Goal: Task Accomplishment & Management: Complete application form

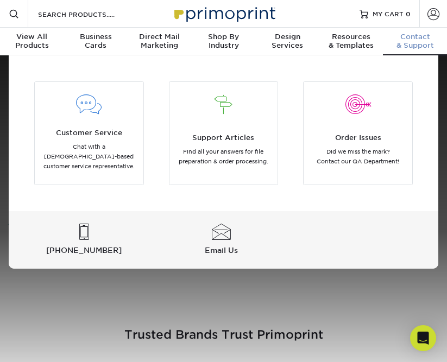
click at [417, 42] on div "Contact & Support" at bounding box center [415, 41] width 64 height 17
click at [220, 237] on div at bounding box center [221, 232] width 133 height 16
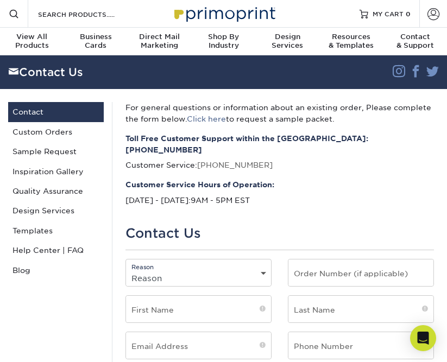
click at [193, 270] on select "Reason General File Preparation Order Status Online Design Issue with your prin…" at bounding box center [198, 278] width 145 height 16
select select "General"
click at [126, 270] on select "Reason General File Preparation Order Status Online Design Issue with your prin…" at bounding box center [198, 278] width 145 height 16
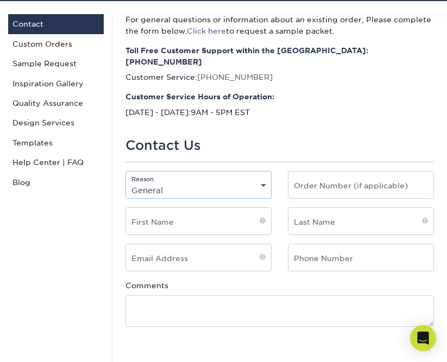
scroll to position [125, 0]
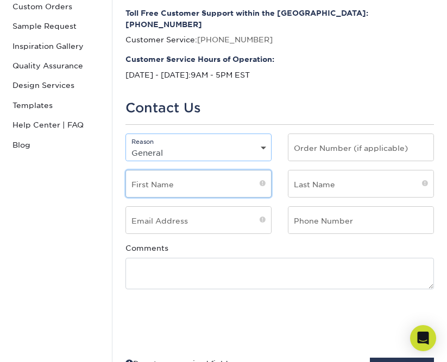
click at [181, 175] on input "text" at bounding box center [198, 183] width 145 height 27
type input "Shawn"
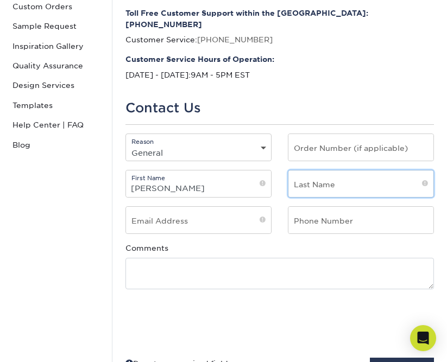
type input "Silver"
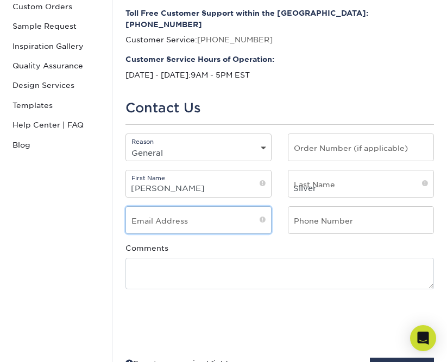
type input "[EMAIL_ADDRESS][DOMAIN_NAME]"
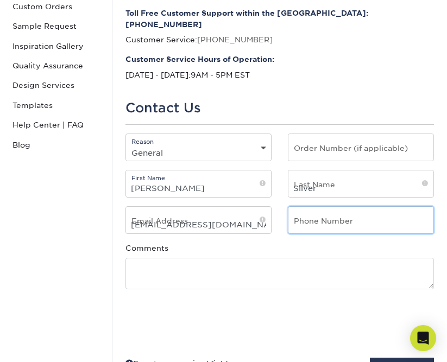
type input "3233773976"
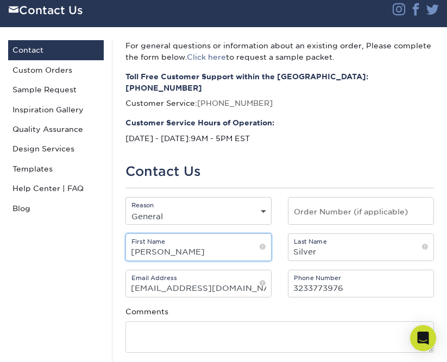
scroll to position [60, 0]
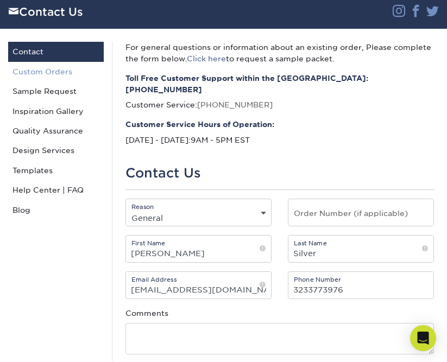
click at [42, 74] on link "Custom Orders" at bounding box center [56, 72] width 96 height 20
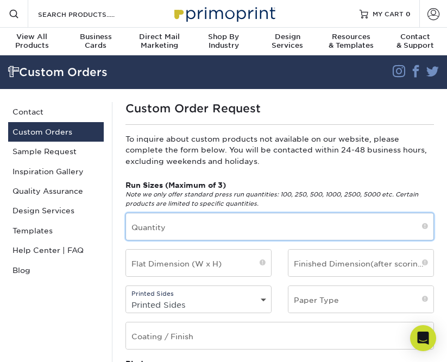
click at [232, 226] on input "text" at bounding box center [279, 226] width 307 height 27
type input "100"
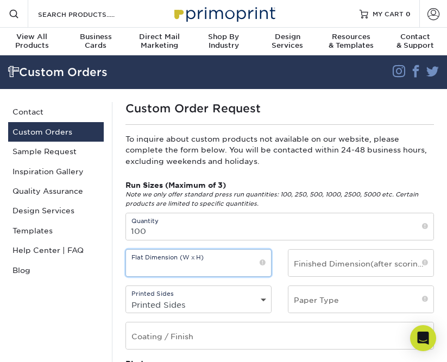
click at [207, 269] on input "text" at bounding box center [198, 263] width 145 height 27
type input "1"
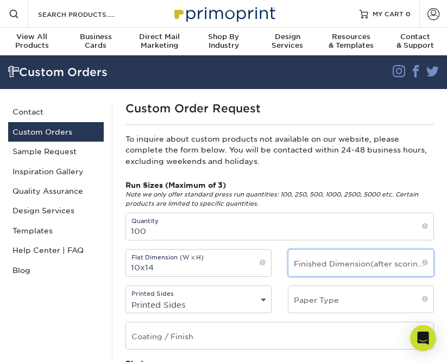
click at [328, 267] on input "text" at bounding box center [360, 263] width 145 height 27
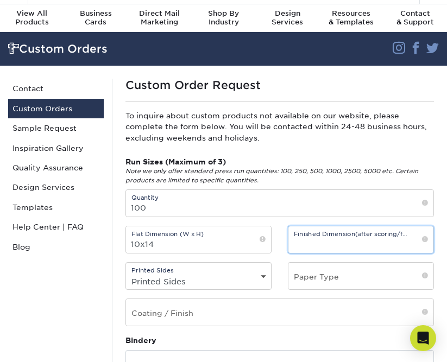
scroll to position [25, 0]
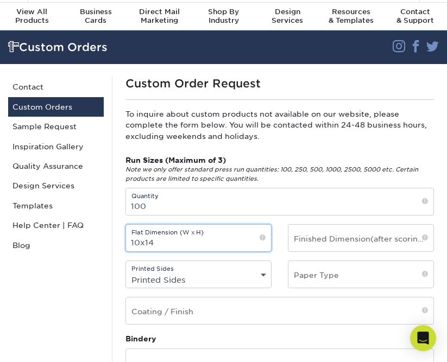
drag, startPoint x: 165, startPoint y: 245, endPoint x: 128, endPoint y: 242, distance: 37.5
click at [129, 242] on input "10x14" at bounding box center [198, 238] width 145 height 27
type input "20x14"
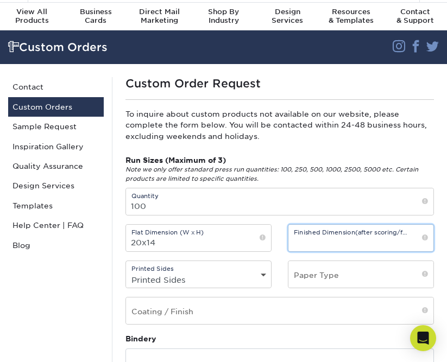
click at [300, 242] on input "text" at bounding box center [360, 238] width 145 height 27
type input "10x14"
click at [209, 279] on select "Printed Sides 4/0 - Single Sided 4/4 - Double Sided" at bounding box center [198, 280] width 145 height 16
select select "4/4 - Double Sided"
click at [126, 272] on select "Printed Sides 4/0 - Single Sided 4/4 - Double Sided" at bounding box center [198, 280] width 145 height 16
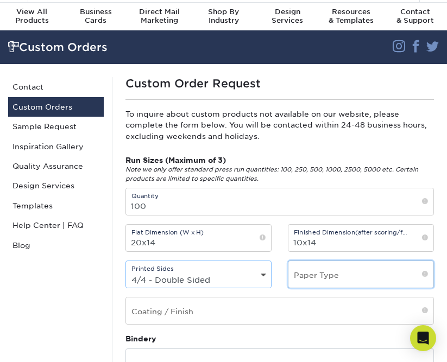
click at [331, 271] on input "text" at bounding box center [360, 274] width 145 height 27
type input "#"
type input "110# gloss for covers, 70# for inside"
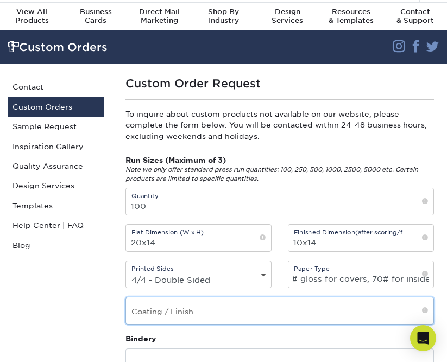
click at [179, 316] on input "text" at bounding box center [279, 310] width 307 height 27
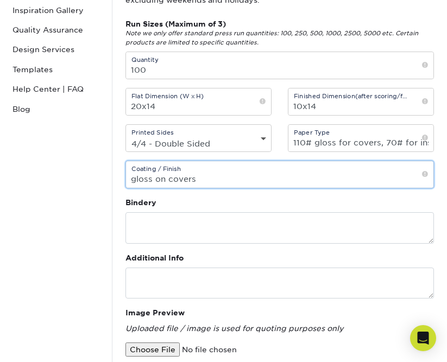
scroll to position [197, 0]
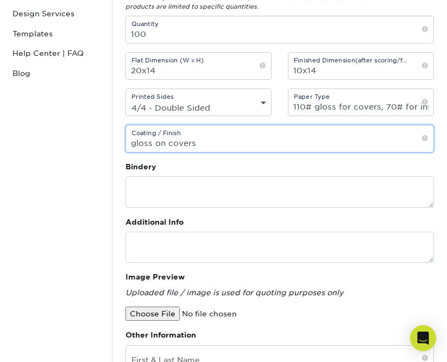
type input "gloss on covers"
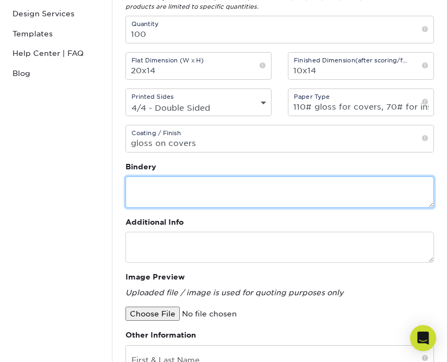
click at [165, 193] on textarea at bounding box center [279, 191] width 308 height 31
type textarea "staples"
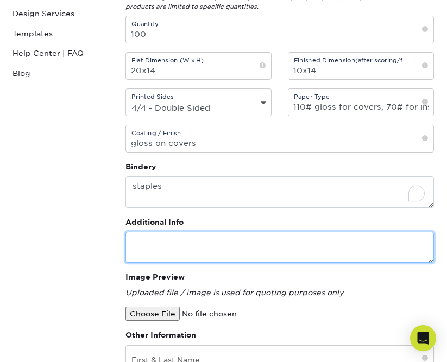
click at [164, 239] on textarea at bounding box center [279, 247] width 308 height 31
type textarea "c"
type textarea "r"
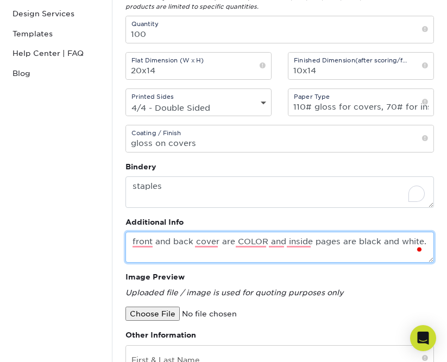
type textarea "front and back cover are COLOR and inside pages are black and white."
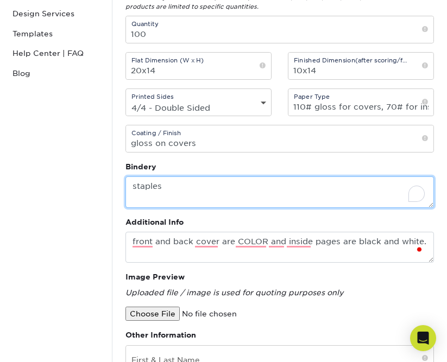
drag, startPoint x: 176, startPoint y: 188, endPoint x: 125, endPoint y: 182, distance: 52.0
click at [125, 182] on textarea "staples" at bounding box center [279, 191] width 308 height 31
type textarea "a"
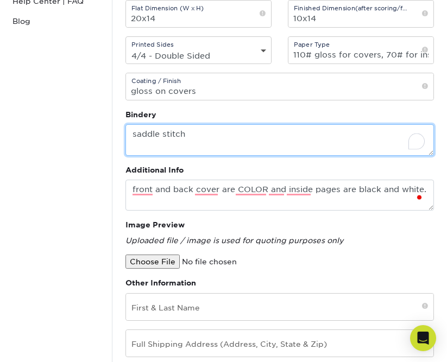
scroll to position [303, 0]
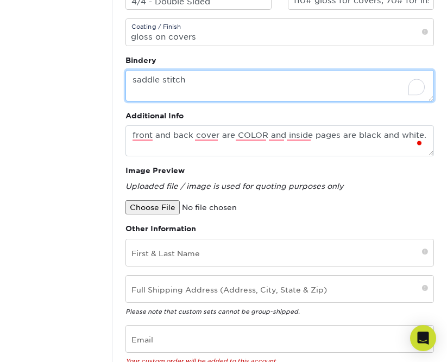
type textarea "saddle stitch"
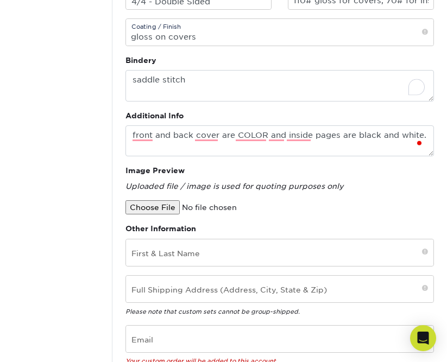
click at [158, 209] on input "file" at bounding box center [217, 207] width 184 height 14
type input "C:\fakepath\CLAW-Coloring-Book-2025-10x14-alt.pdf"
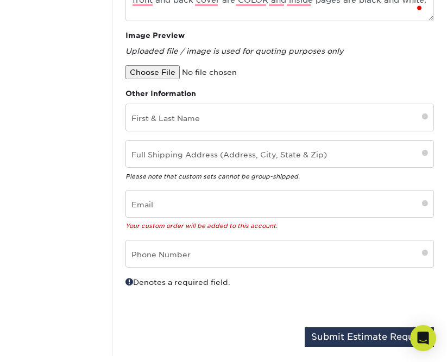
scroll to position [448, 0]
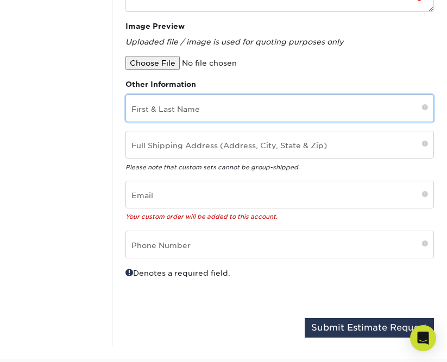
click at [191, 111] on input "text" at bounding box center [279, 108] width 307 height 27
type input "Shawn Silver"
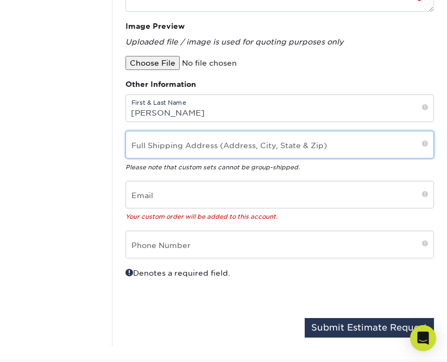
click at [175, 147] on input "text" at bounding box center [279, 144] width 307 height 27
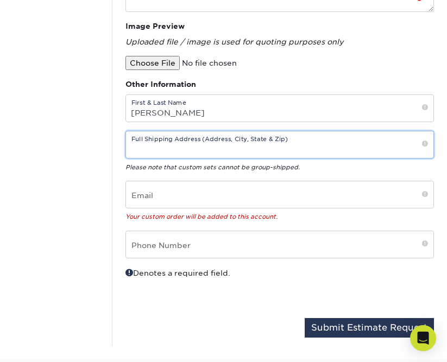
type input "1825 Weepah Way"
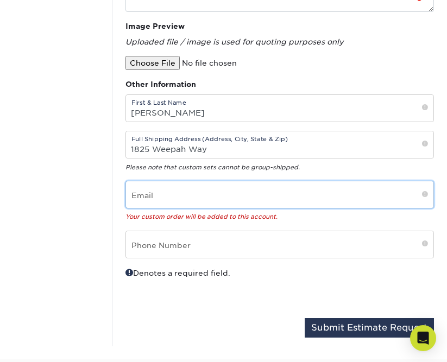
type input "shawnmsilver@gmail.com"
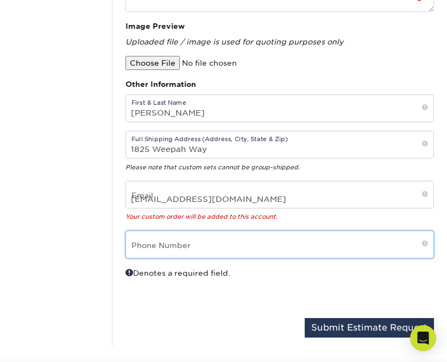
type input "3233773976"
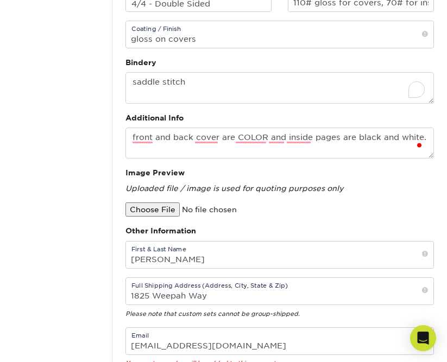
scroll to position [298, 0]
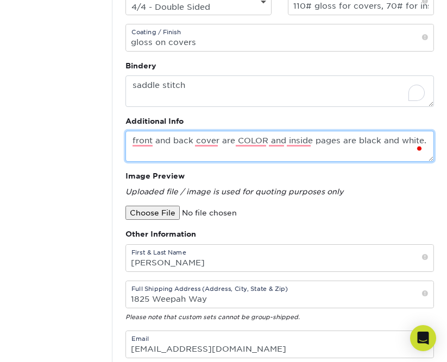
click at [428, 141] on textarea "front and back cover are COLOR and inside pages are black and white." at bounding box center [279, 146] width 308 height 31
click at [284, 154] on textarea "front and back cover are COLOR and inside pages are black and white. also would…" at bounding box center [279, 146] width 308 height 31
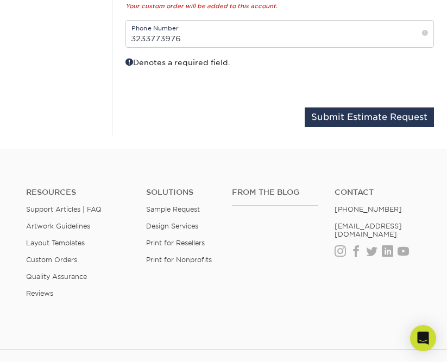
scroll to position [673, 0]
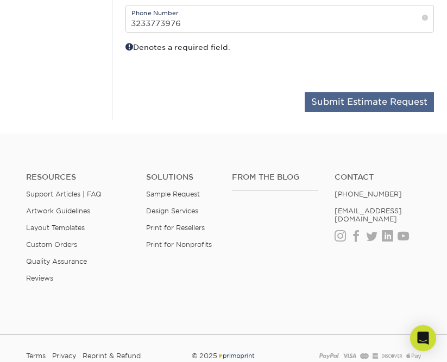
type textarea "front and back cover are COLOR and inside pages are black and white. also would…"
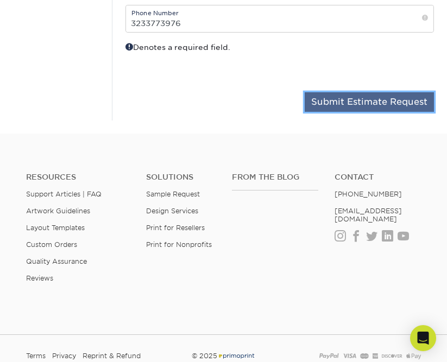
click at [348, 105] on button "Submit Estimate Request" at bounding box center [368, 102] width 129 height 20
